Goal: Browse casually: Explore the website without a specific task or goal

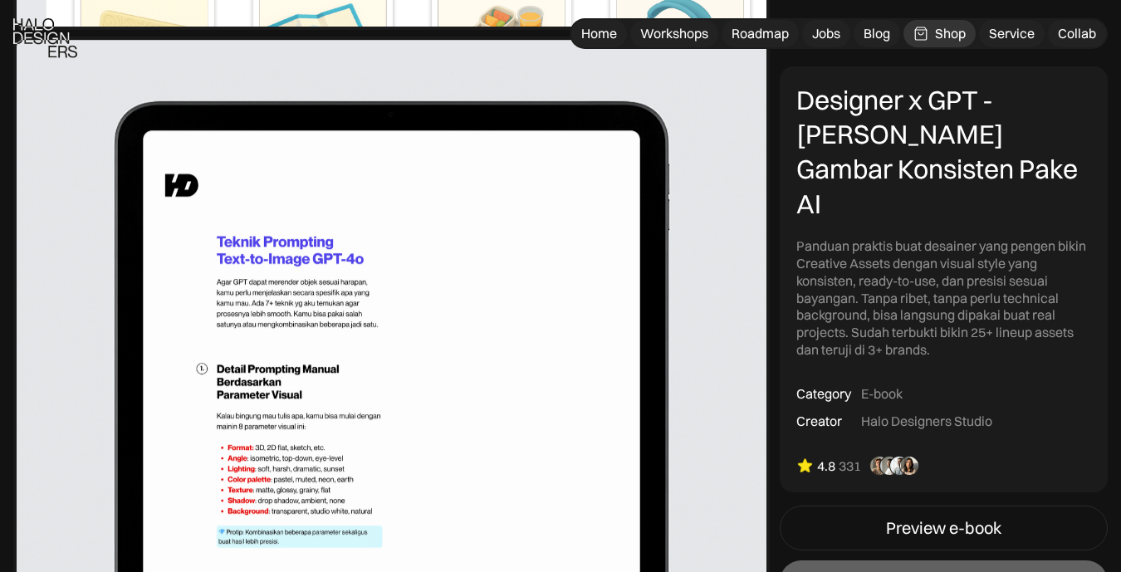
scroll to position [3683, 0]
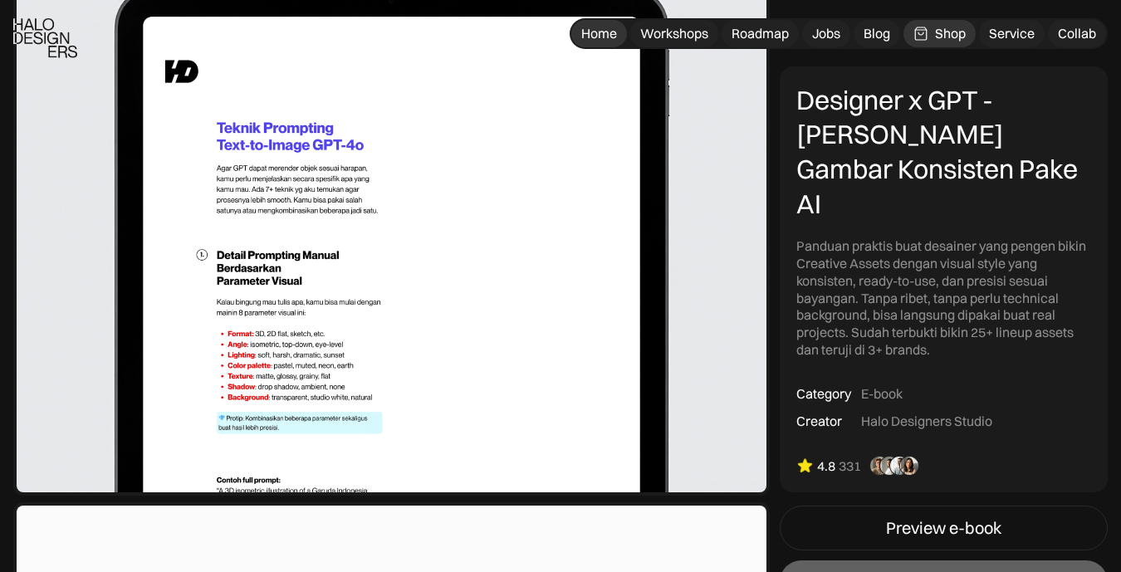
click at [615, 25] on div "Home" at bounding box center [599, 33] width 36 height 17
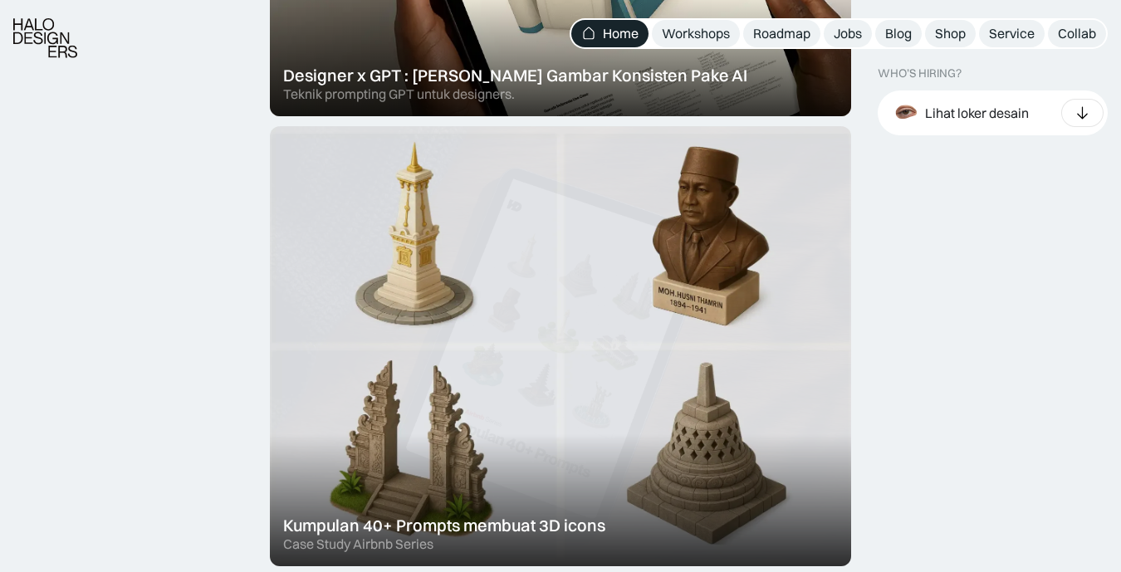
scroll to position [898, 0]
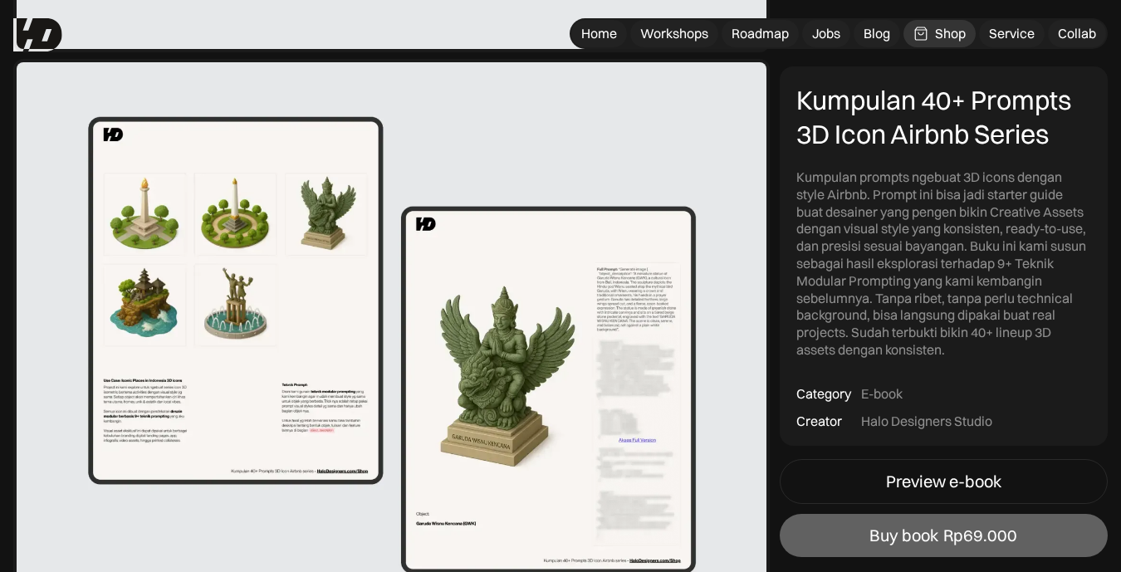
scroll to position [1762, 0]
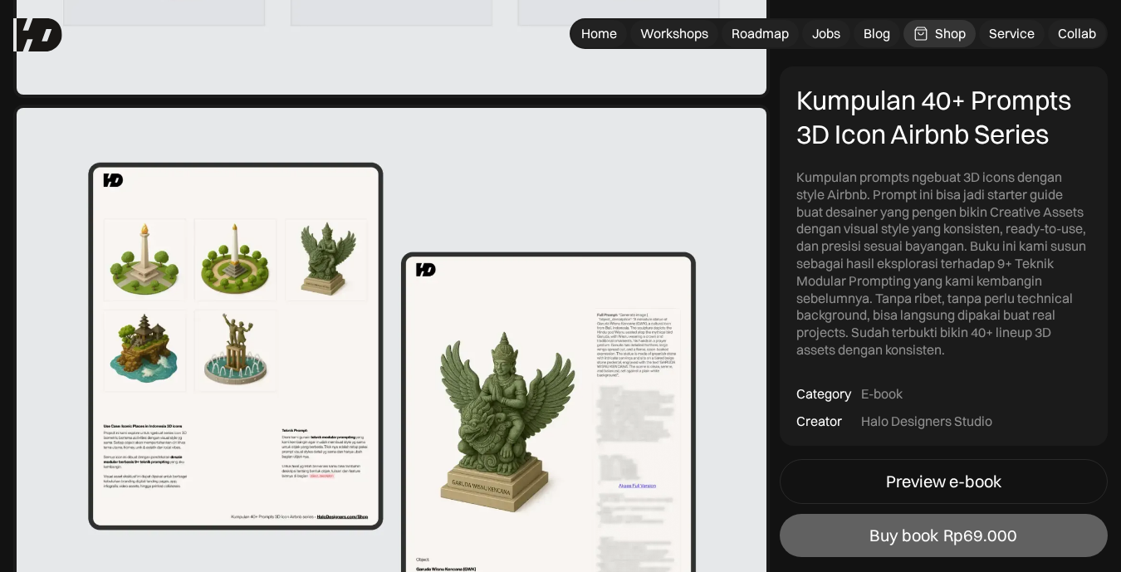
click at [473, 406] on img at bounding box center [391, 391] width 757 height 573
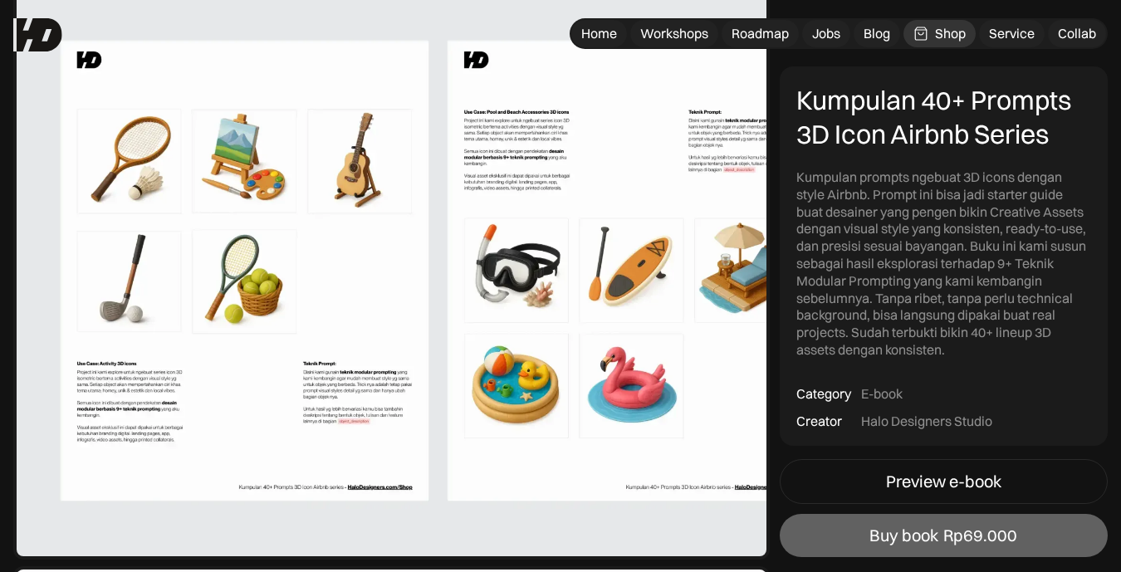
scroll to position [3703, 0]
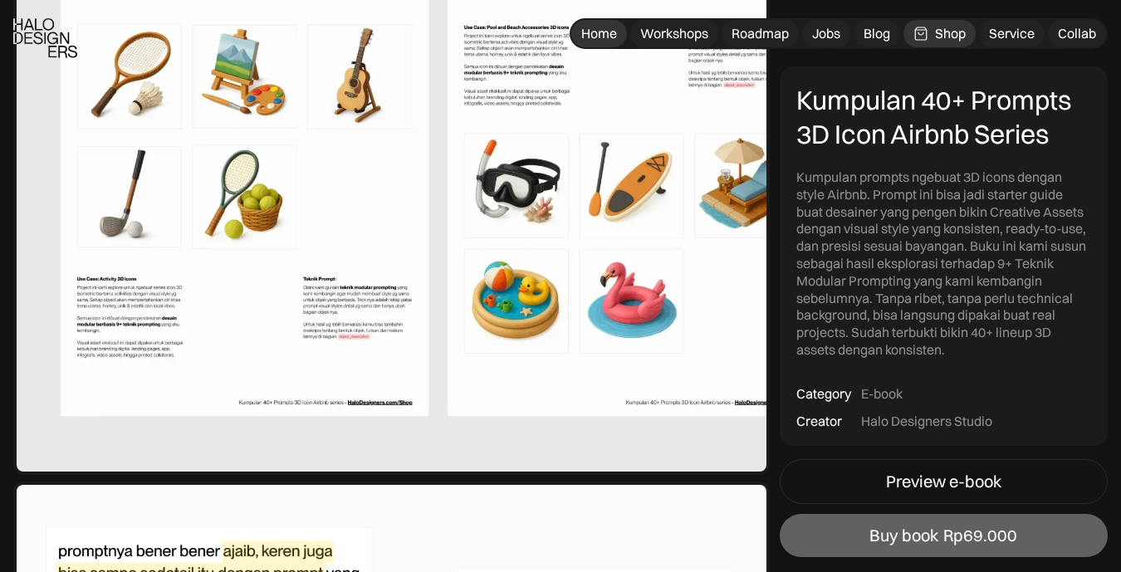
click at [615, 32] on link "Home" at bounding box center [599, 33] width 56 height 27
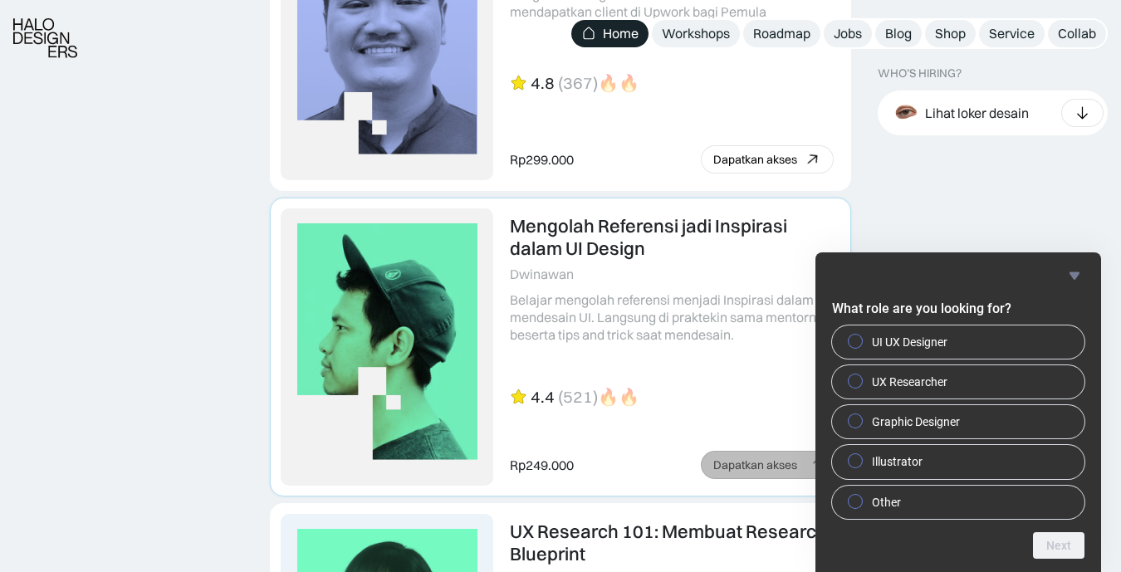
scroll to position [3726, 0]
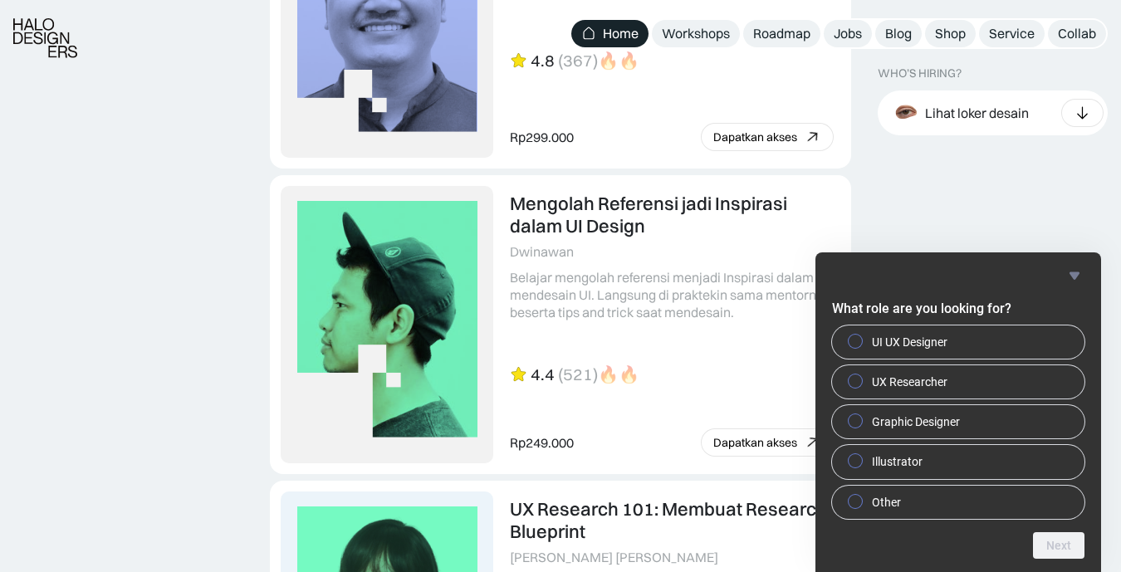
click at [1076, 278] on icon "Hide survey" at bounding box center [1075, 275] width 10 height 7
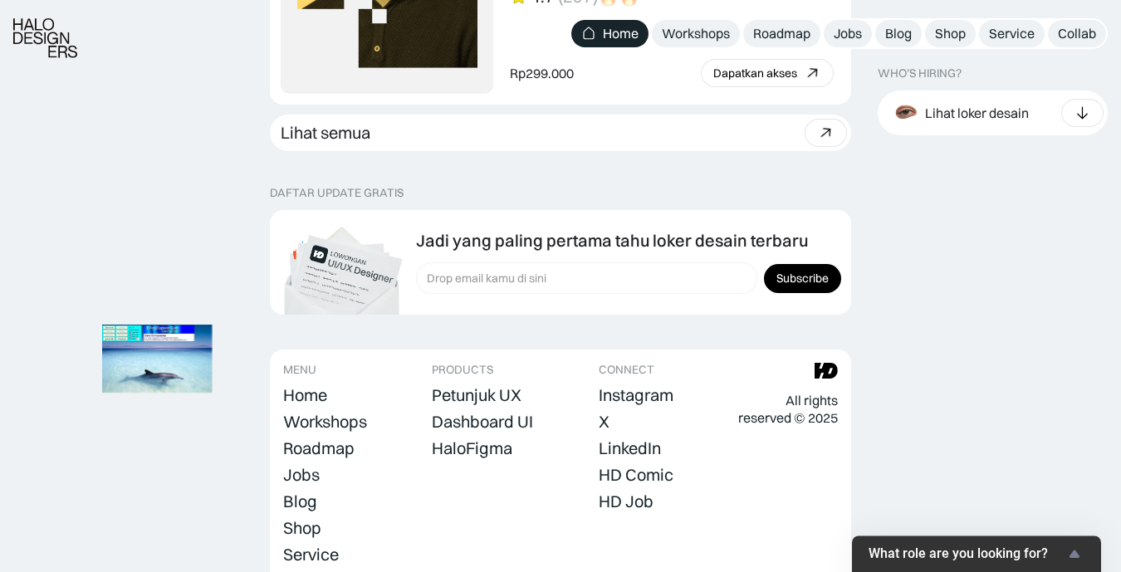
scroll to position [4759, 0]
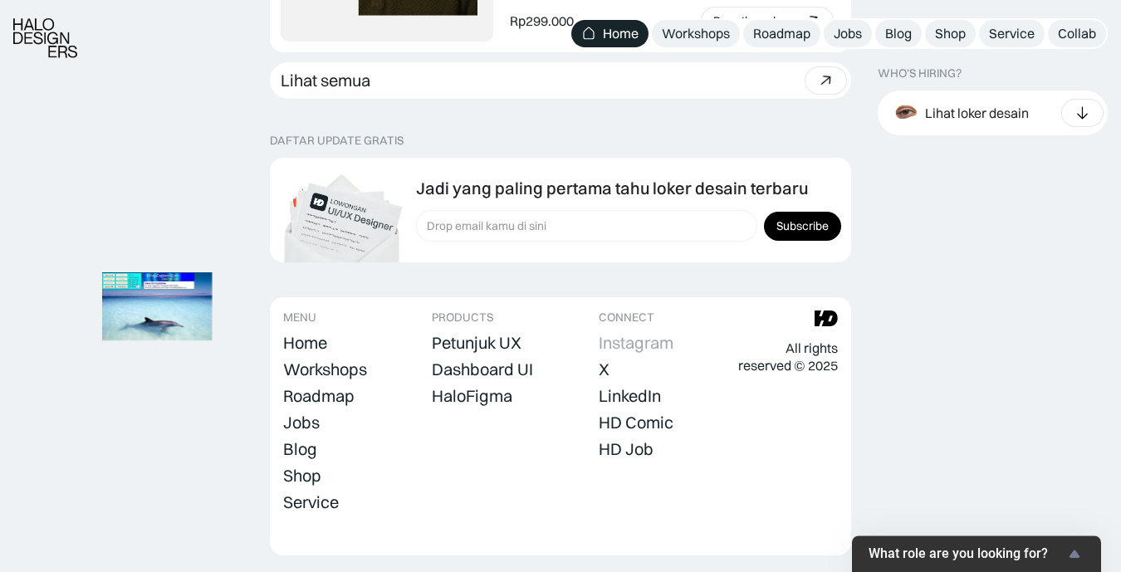
click at [636, 333] on div "Instagram" at bounding box center [636, 343] width 75 height 20
click at [646, 413] on div "HD Comic" at bounding box center [636, 423] width 75 height 20
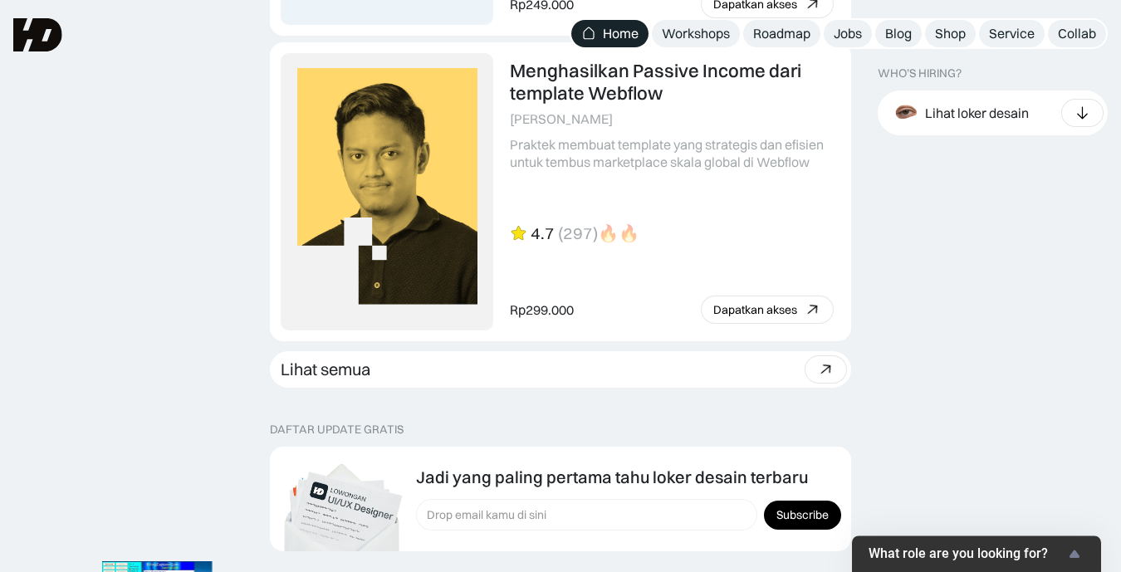
scroll to position [4328, 0]
